Goal: Information Seeking & Learning: Learn about a topic

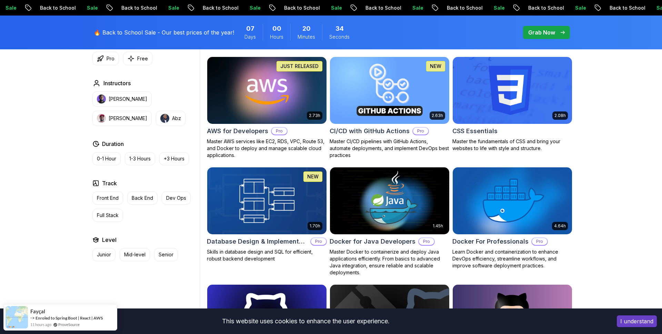
scroll to position [581, 0]
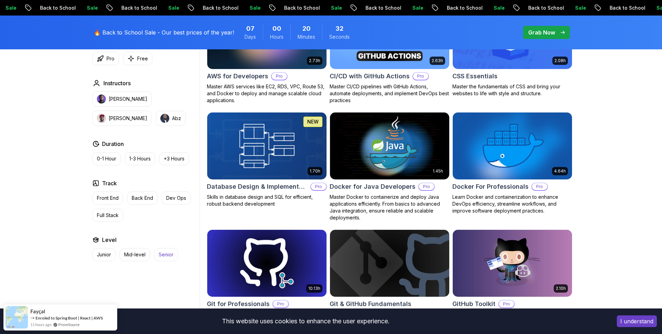
click at [173, 249] on button "Senior" at bounding box center [166, 254] width 24 height 13
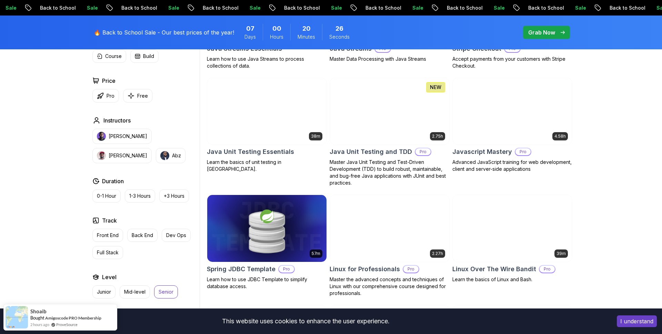
scroll to position [844, 0]
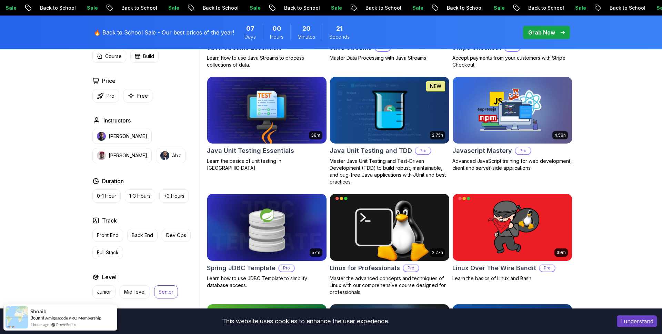
click at [331, 151] on h2 "Java Unit Testing and TDD" at bounding box center [370, 151] width 82 height 10
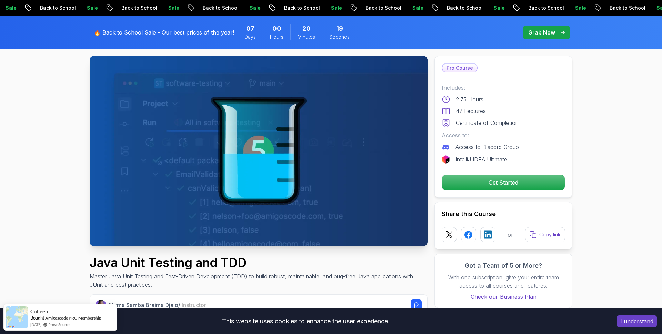
scroll to position [79, 0]
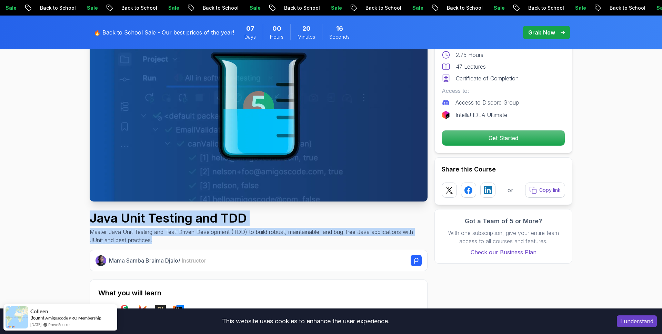
drag, startPoint x: 215, startPoint y: 239, endPoint x: 84, endPoint y: 214, distance: 133.3
copy div "Java Unit Testing and TDD Master Java Unit Testing and Test-Driven Development …"
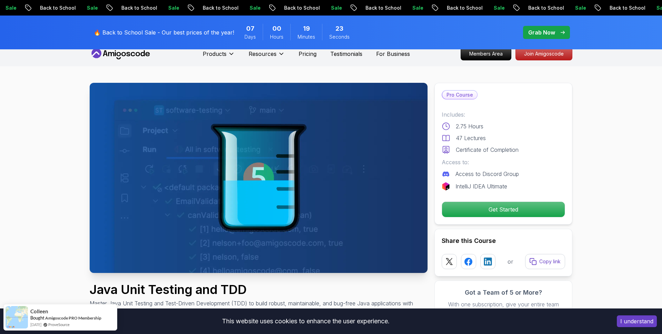
scroll to position [0, 0]
